Goal: Navigation & Orientation: Find specific page/section

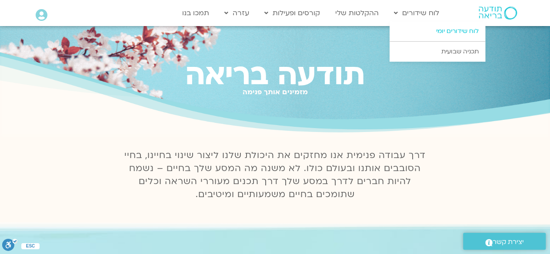
click at [460, 33] on link "לוח שידורים יומי" at bounding box center [438, 31] width 96 height 20
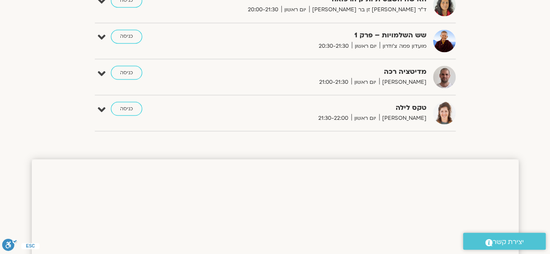
scroll to position [781, 0]
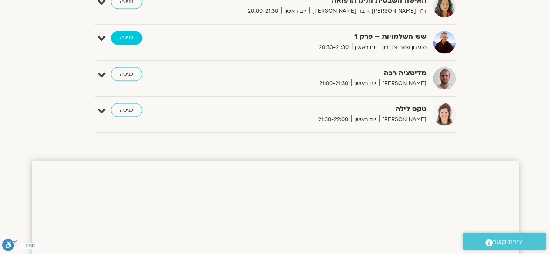
click at [131, 35] on link "כניסה" at bounding box center [126, 38] width 31 height 14
